Goal: Information Seeking & Learning: Find specific fact

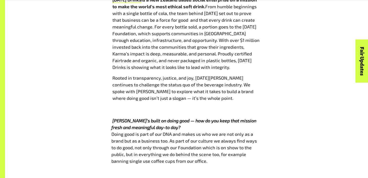
scroll to position [290, 0]
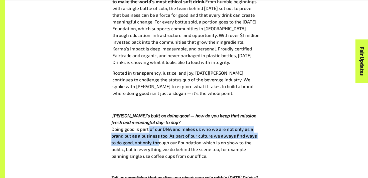
drag, startPoint x: 149, startPoint y: 119, endPoint x: 160, endPoint y: 130, distance: 15.4
click at [160, 130] on span "Doing good is part of our DNA and makes us who we are not only as a brand but a…" at bounding box center [183, 143] width 145 height 33
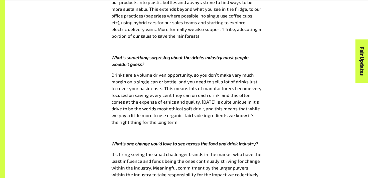
scroll to position [637, 0]
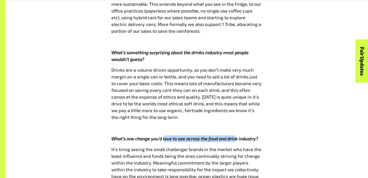
drag, startPoint x: 165, startPoint y: 125, endPoint x: 237, endPoint y: 123, distance: 71.4
click at [237, 123] on div "Doing good is part of our DNA and makes us who we are not only as a brand but a…" at bounding box center [186, 115] width 150 height 673
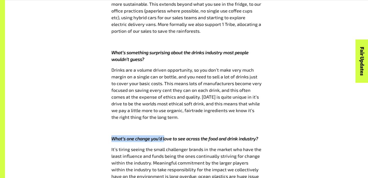
click at [237, 123] on div "Doing good is part of our DNA and makes us who we are not only as a brand but a…" at bounding box center [186, 115] width 150 height 673
drag, startPoint x: 125, startPoint y: 126, endPoint x: 198, endPoint y: 126, distance: 72.6
click at [198, 136] on icon "What’s one change you’d love to see across the food and drink industry?" at bounding box center [184, 139] width 147 height 6
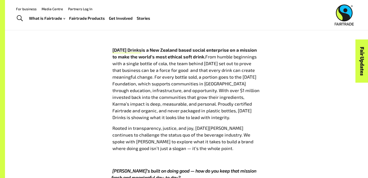
scroll to position [0, 0]
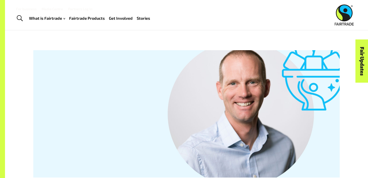
click at [23, 17] on link "Toggle Search" at bounding box center [20, 18] width 12 height 13
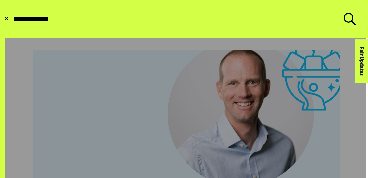
type input "**********"
click at [12, 19] on button "Submit Search" at bounding box center [12, 19] width 0 height 0
click at [350, 20] on label "**********" at bounding box center [184, 19] width 343 height 13
click at [344, 20] on input "**********" at bounding box center [178, 19] width 331 height 9
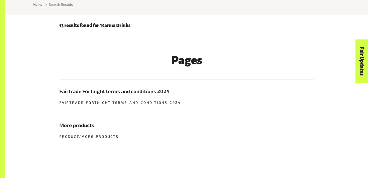
scroll to position [153, 0]
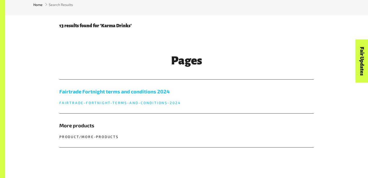
click at [89, 94] on h5 "Fairtrade Fortnight terms and conditions 2024" at bounding box center [186, 92] width 254 height 8
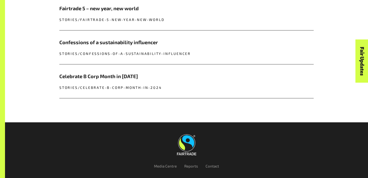
scroll to position [411, 0]
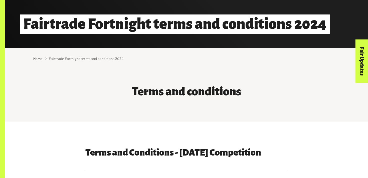
scroll to position [225, 0]
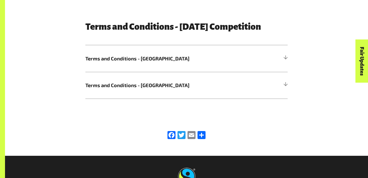
click at [40, 90] on div "Terms and Conditions - Karma Competition Terms and Conditions - Australia Terms…" at bounding box center [186, 60] width 312 height 77
click at [118, 88] on span "Terms and Conditions - New Zealand" at bounding box center [161, 86] width 152 height 8
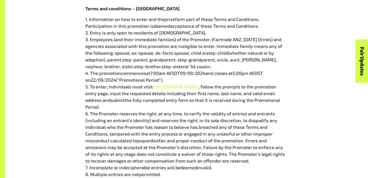
scroll to position [319, 0]
